Goal: Complete application form

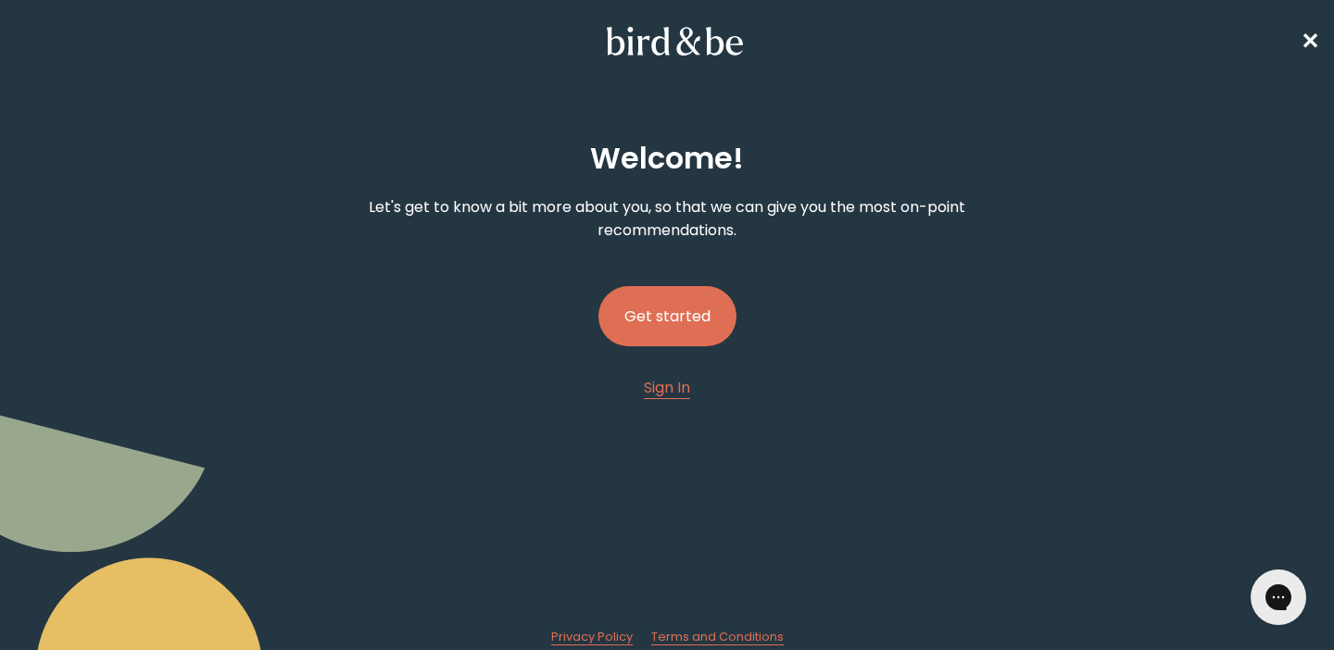
click at [658, 296] on button "Get started" at bounding box center [668, 316] width 138 height 60
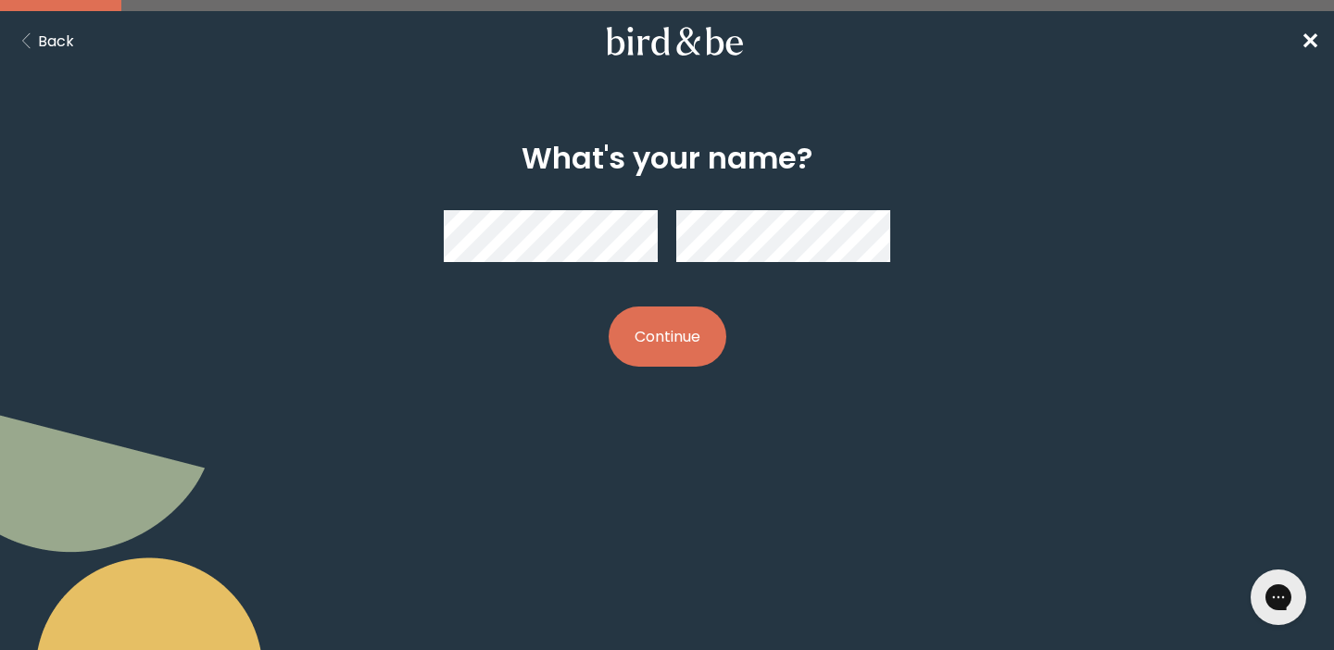
click at [649, 346] on button "Continue" at bounding box center [668, 337] width 118 height 60
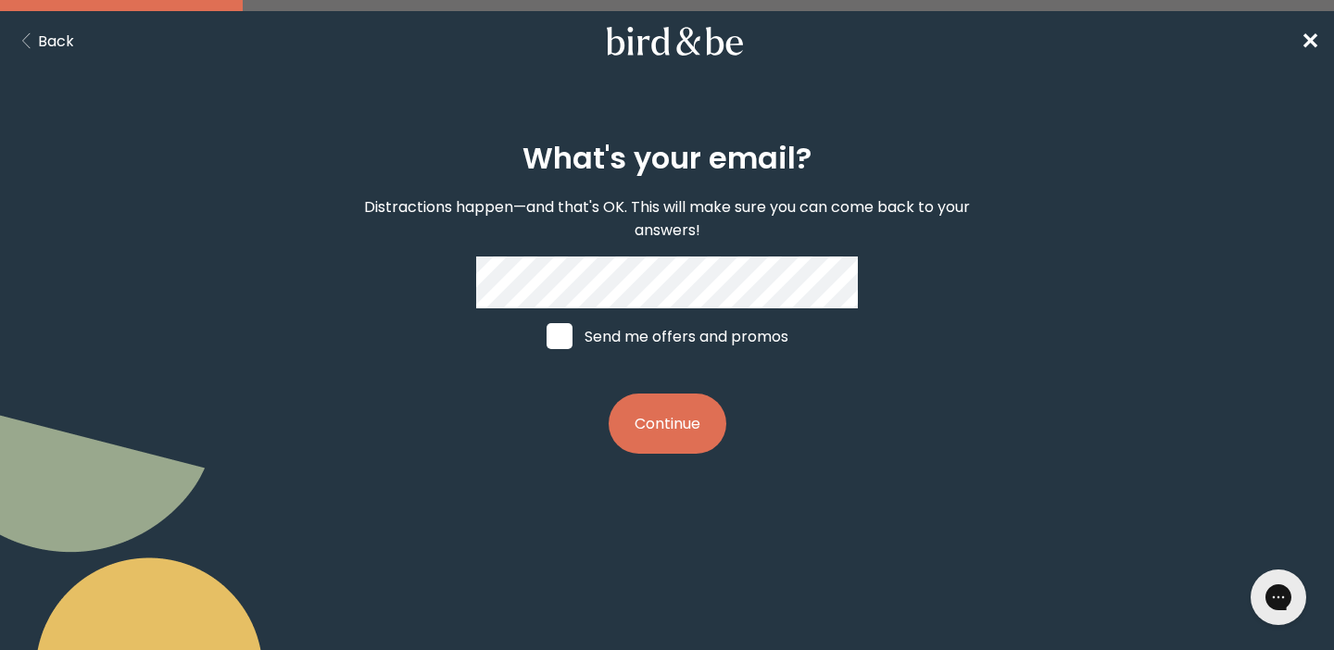
click at [642, 421] on button "Continue" at bounding box center [668, 424] width 118 height 60
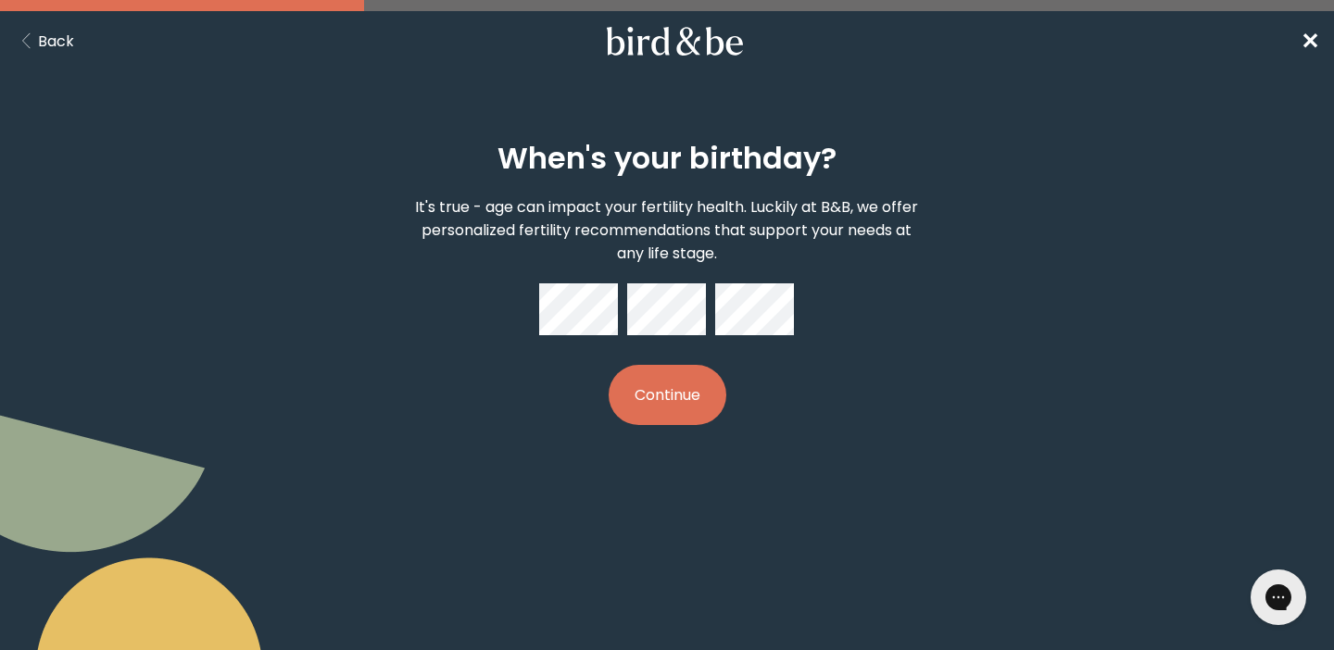
click at [680, 374] on button "Continue" at bounding box center [668, 395] width 118 height 60
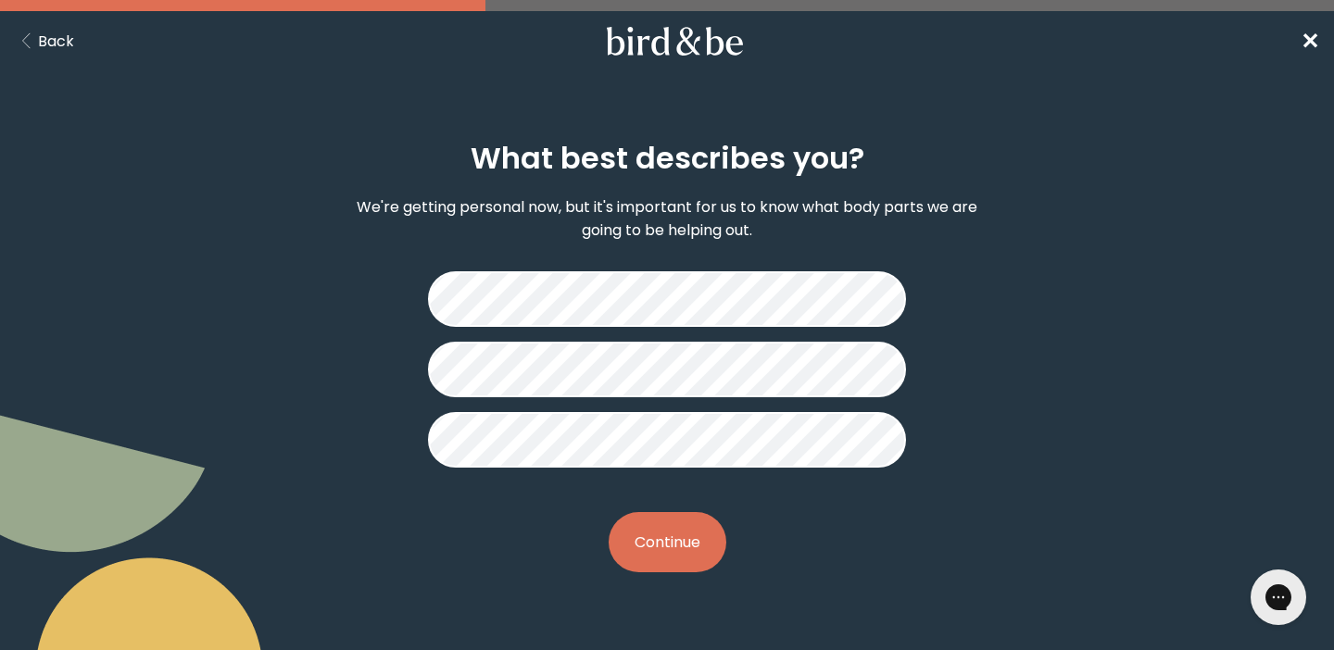
click at [675, 560] on button "Continue" at bounding box center [668, 542] width 118 height 60
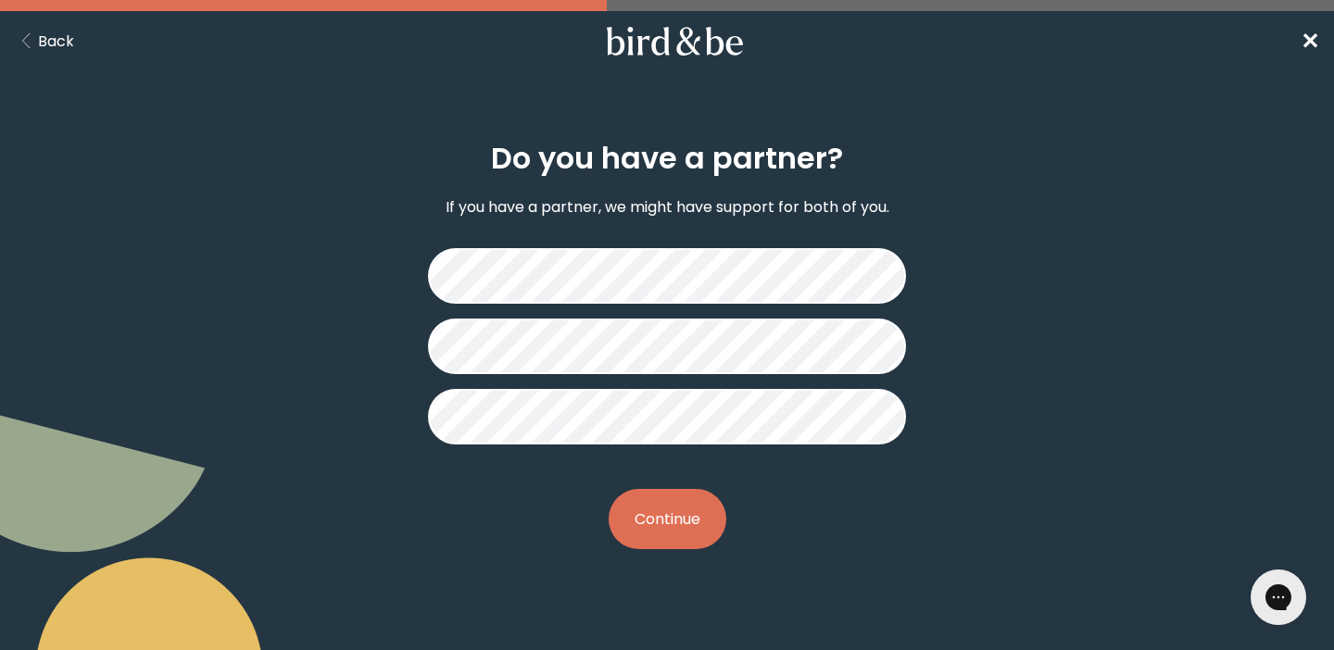
click at [671, 532] on button "Continue" at bounding box center [668, 519] width 118 height 60
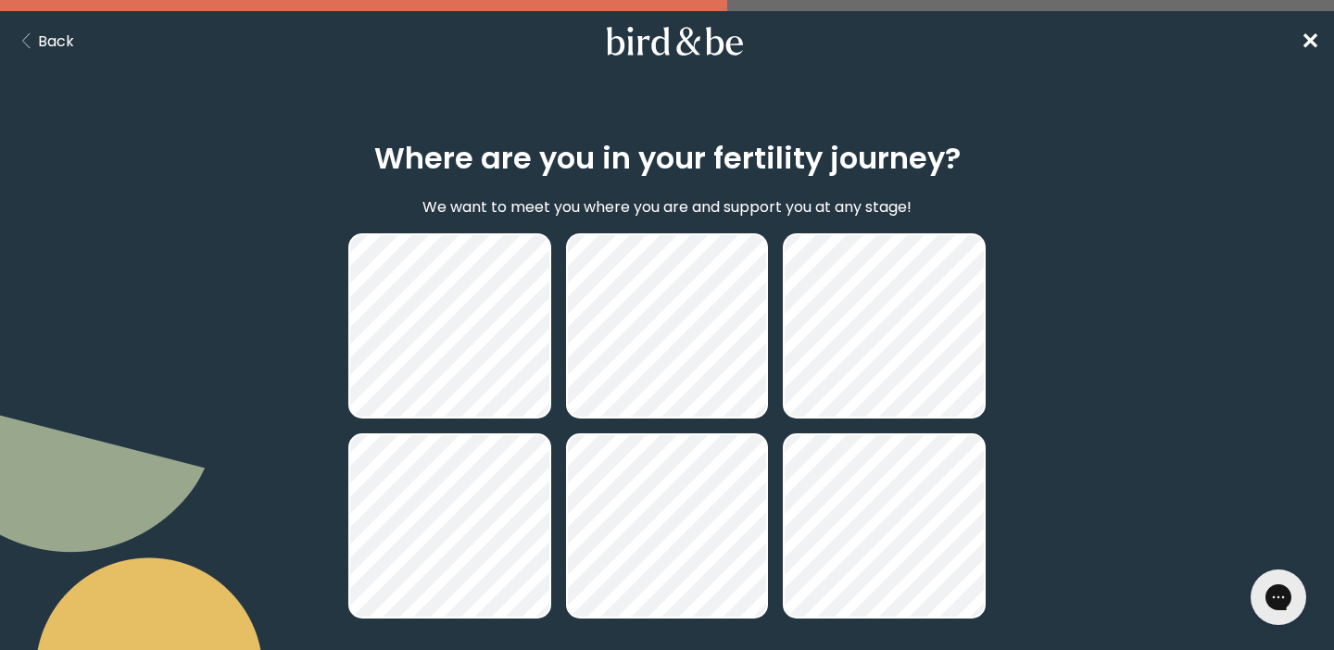
scroll to position [173, 0]
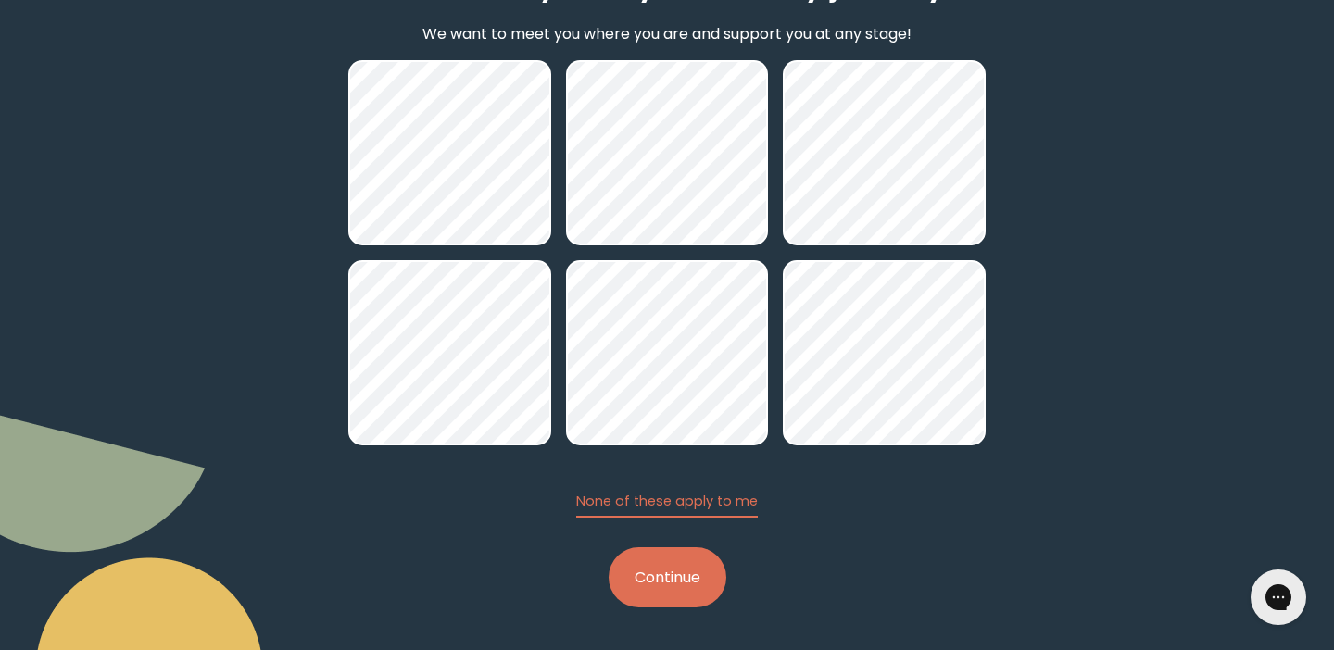
click at [678, 581] on button "Continue" at bounding box center [668, 578] width 118 height 60
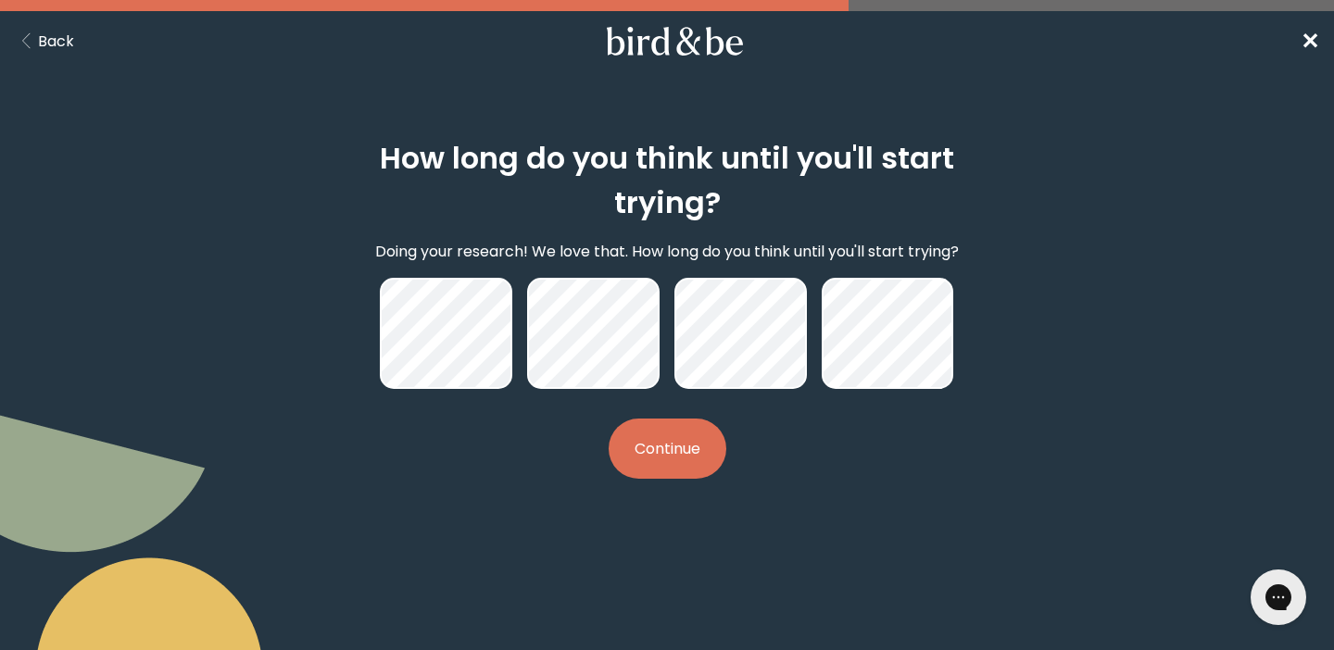
click at [630, 423] on button "Continue" at bounding box center [668, 449] width 118 height 60
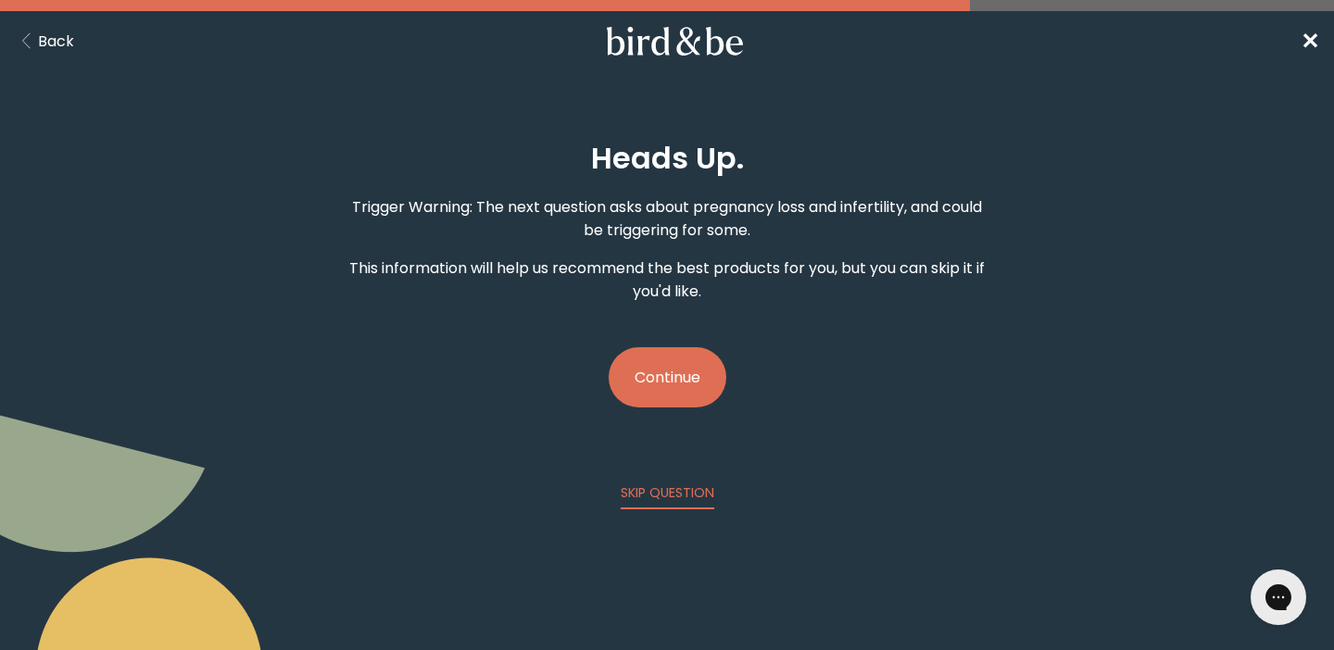
click at [657, 371] on button "Continue" at bounding box center [668, 377] width 118 height 60
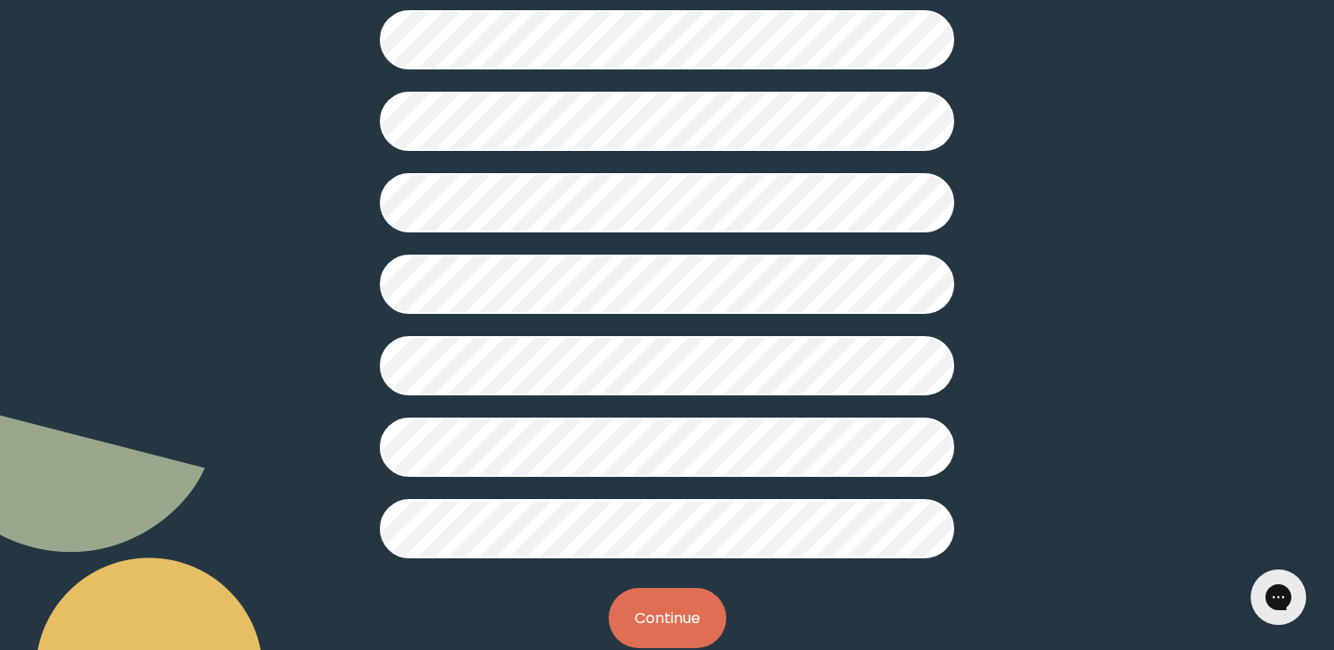
scroll to position [479, 0]
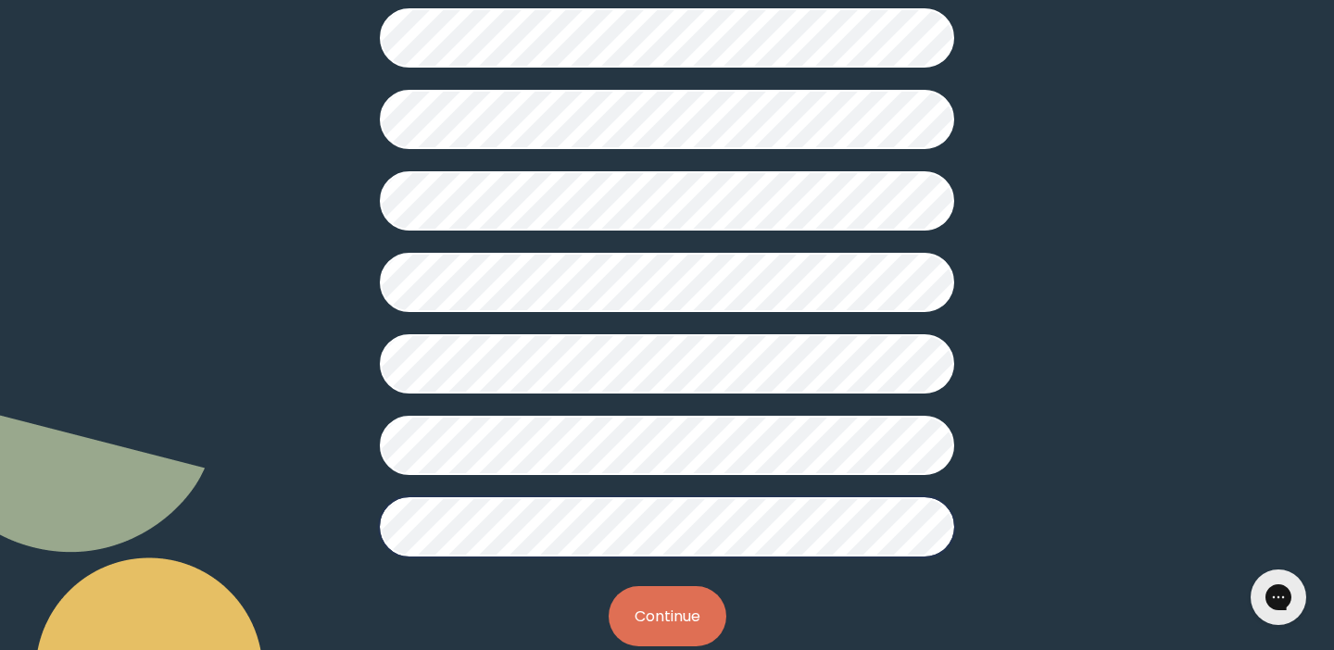
click at [686, 619] on button "Continue" at bounding box center [668, 617] width 118 height 60
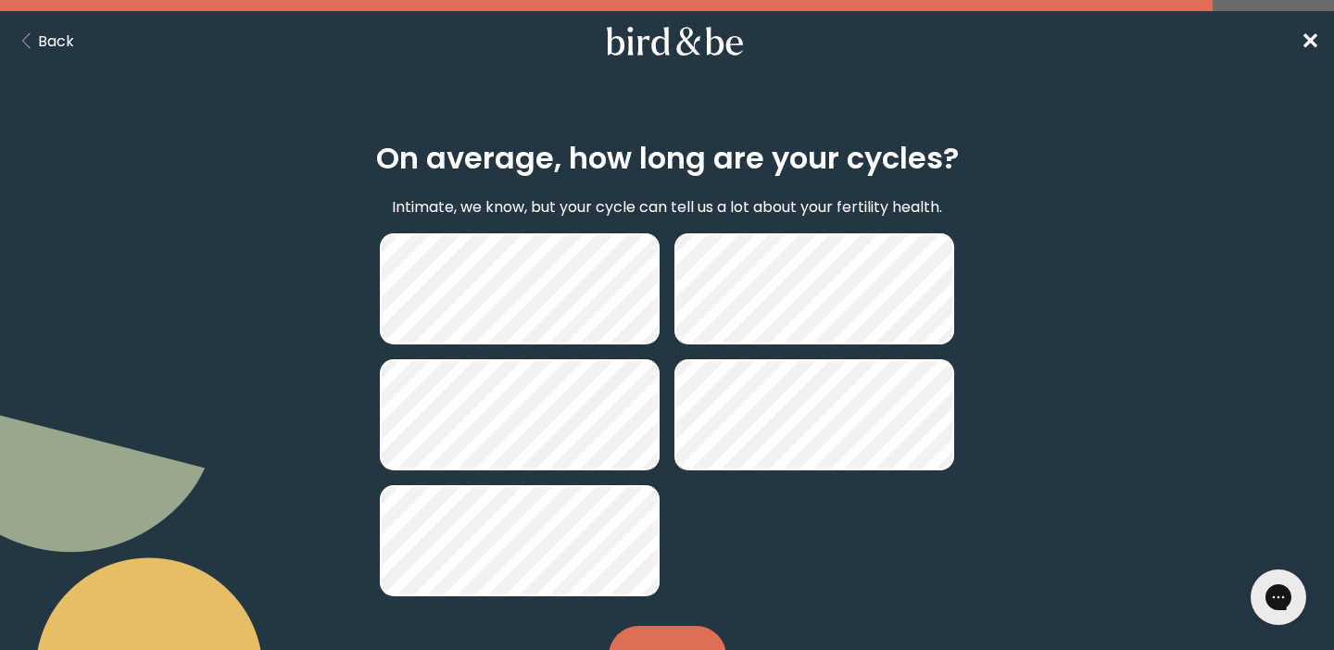
click at [660, 632] on button "Continue" at bounding box center [668, 656] width 118 height 60
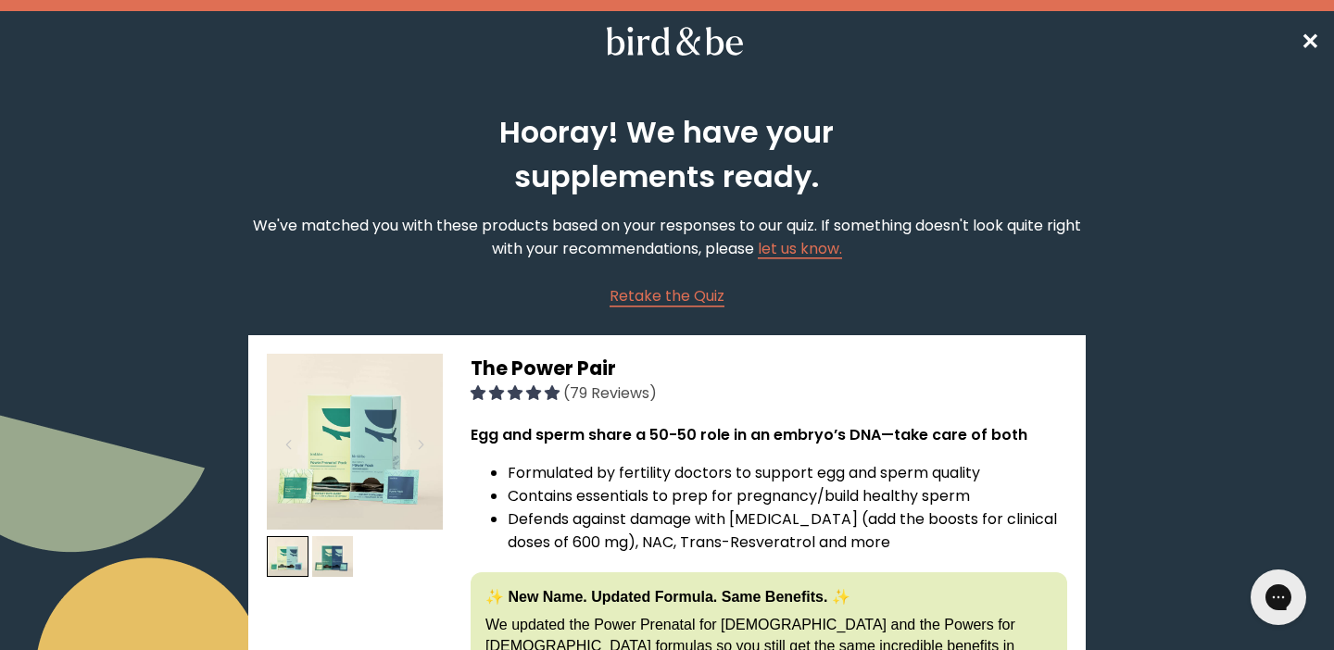
click at [1318, 34] on nav "✕" at bounding box center [667, 40] width 1334 height 59
click at [1316, 39] on span "✕" at bounding box center [1310, 41] width 19 height 31
